Goal: Task Accomplishment & Management: Manage account settings

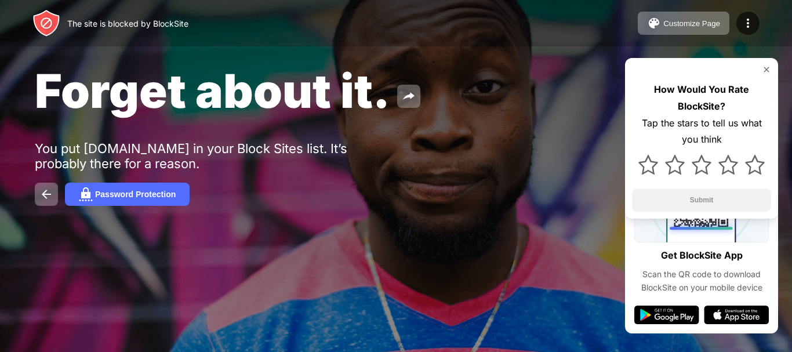
click at [42, 21] on img at bounding box center [46, 23] width 28 height 28
